Goal: Task Accomplishment & Management: Manage account settings

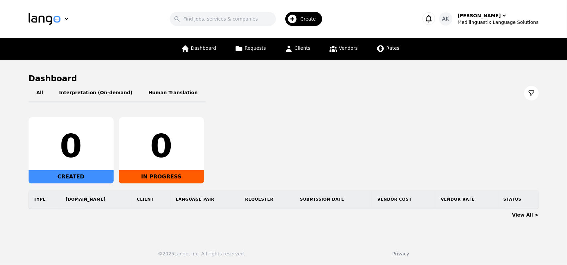
click at [433, 18] on icon "button" at bounding box center [428, 18] width 9 height 9
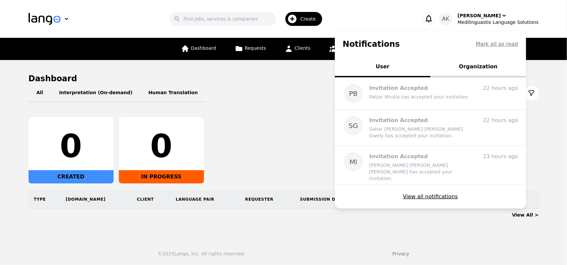
click at [283, 82] on h1 "Dashboard" at bounding box center [284, 78] width 510 height 11
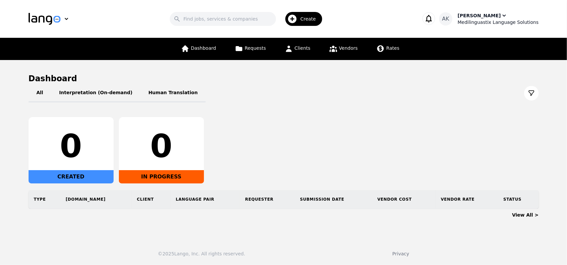
click at [489, 21] on div "Medilinguastix Language Solutions" at bounding box center [497, 22] width 81 height 7
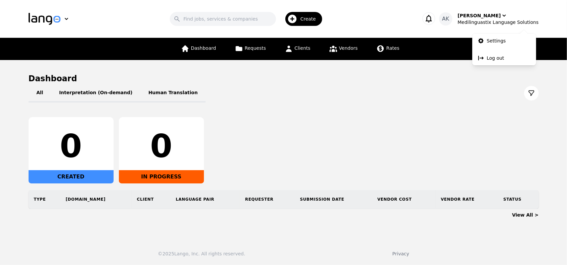
click at [433, 17] on icon "button" at bounding box center [428, 18] width 9 height 9
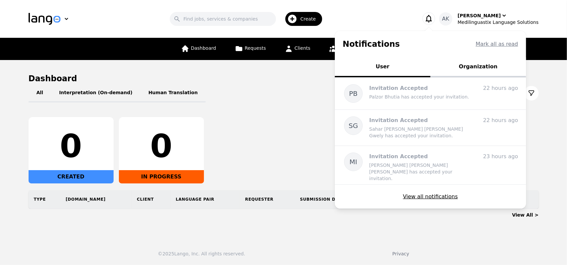
click at [482, 67] on button "Organization" at bounding box center [478, 67] width 96 height 20
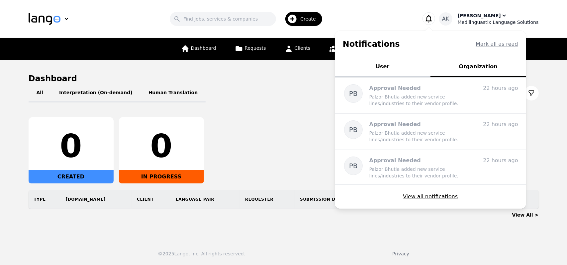
click at [479, 20] on div "Medilinguastix Language Solutions" at bounding box center [497, 22] width 81 height 7
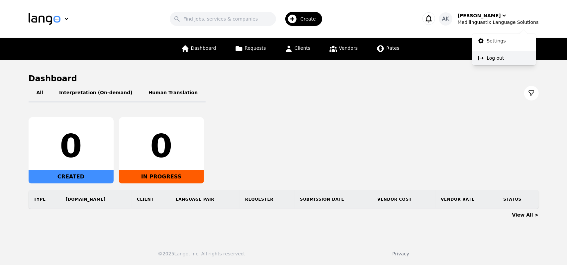
click at [486, 58] on button "Log out" at bounding box center [504, 58] width 64 height 15
